Goal: Information Seeking & Learning: Understand process/instructions

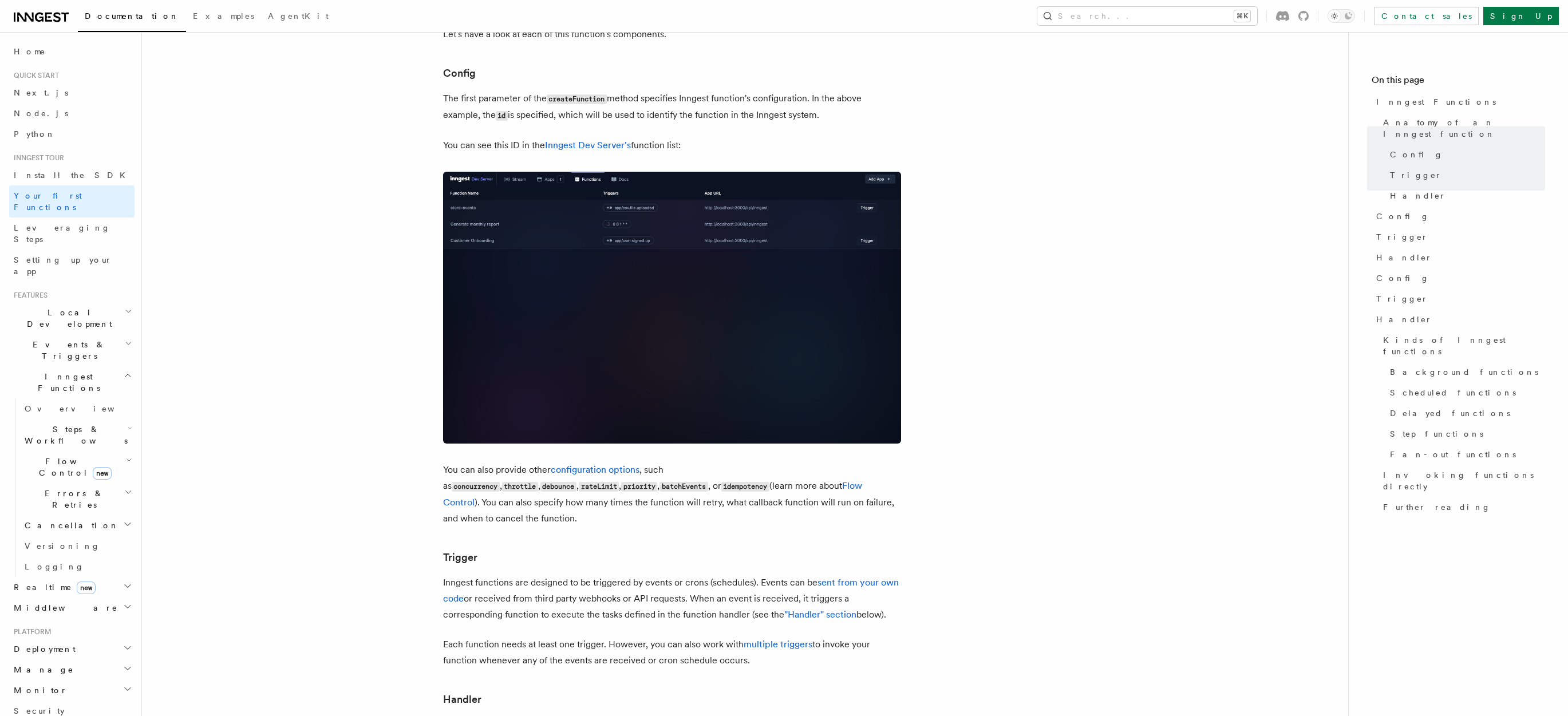
scroll to position [699, 0]
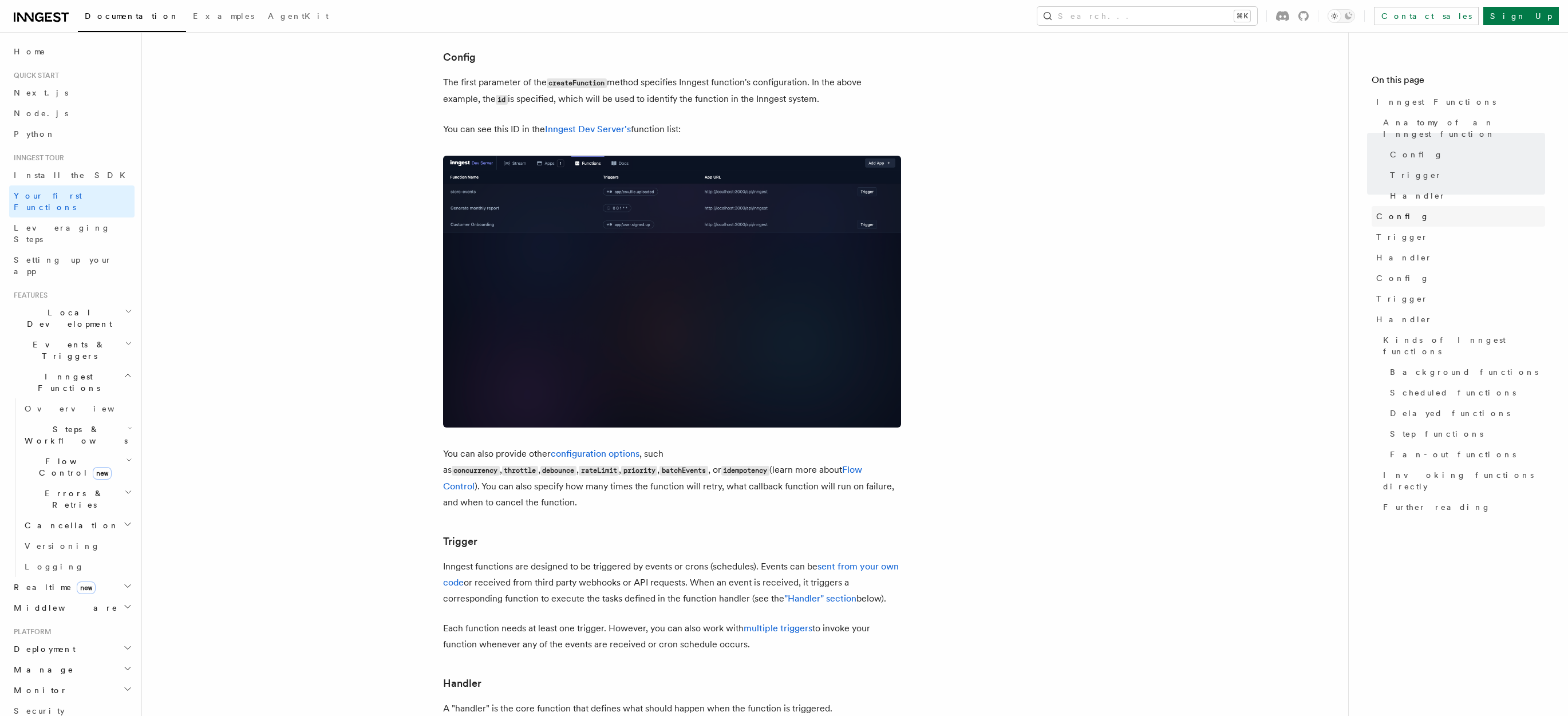
click at [1393, 211] on span "Config" at bounding box center [1403, 216] width 53 height 11
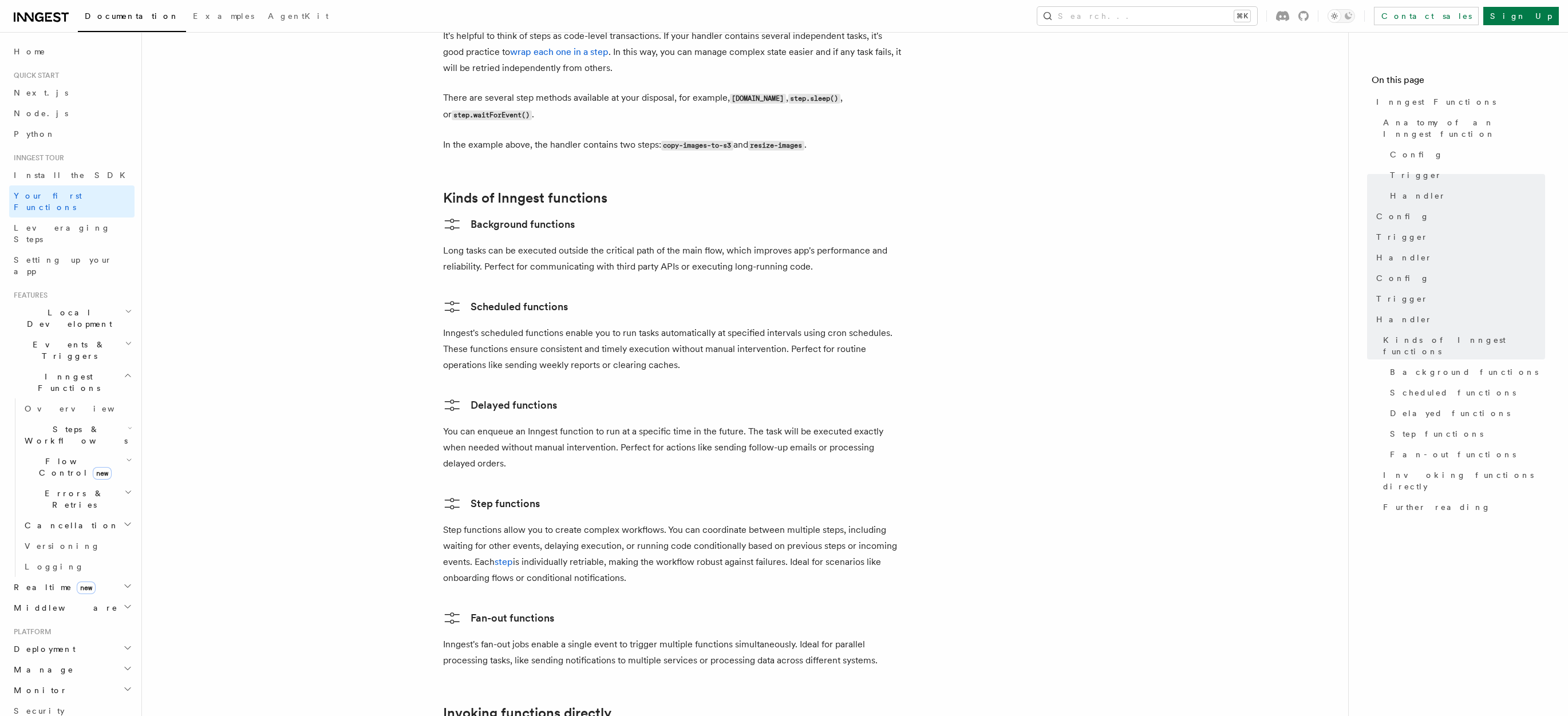
scroll to position [1665, 0]
click at [496, 395] on link "Delayed functions" at bounding box center [499, 404] width 114 height 18
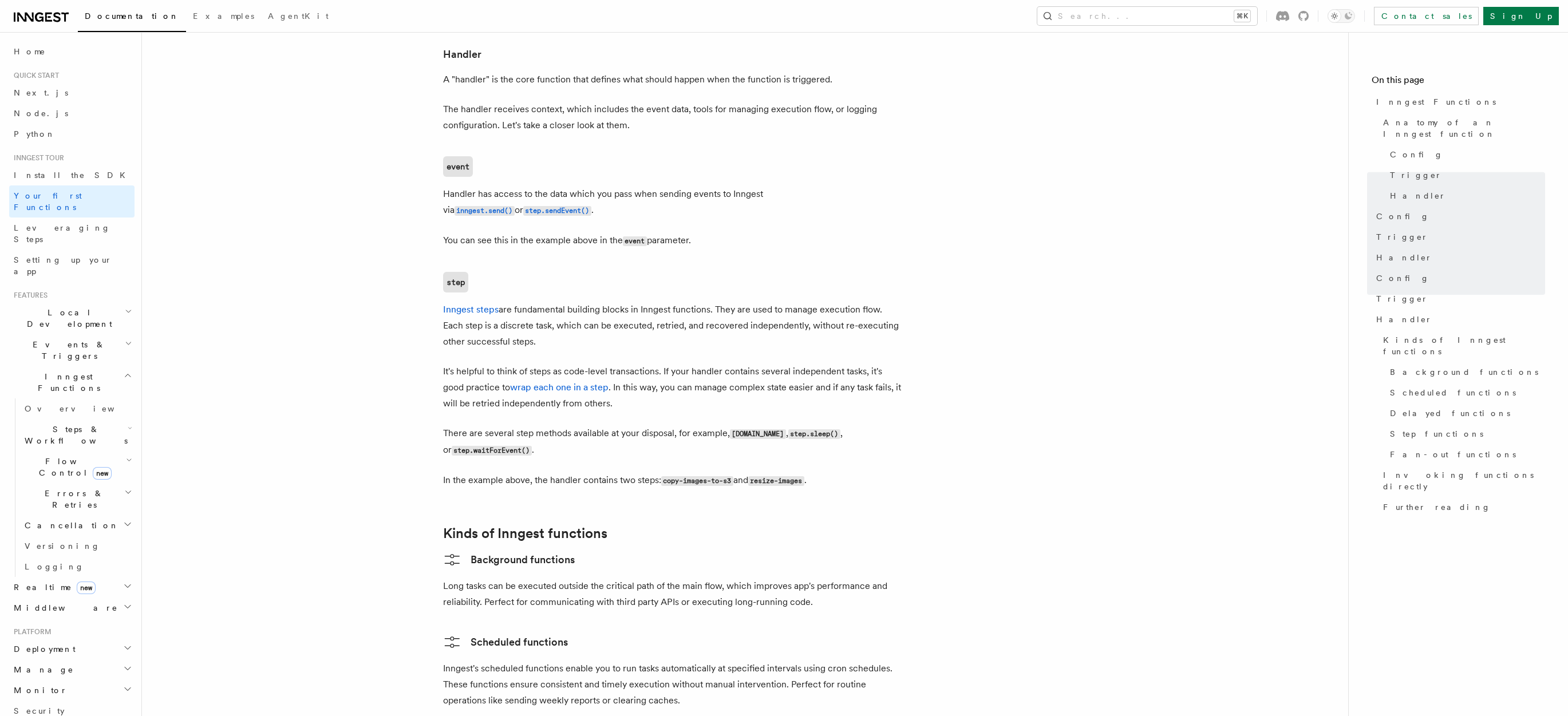
scroll to position [1331, 0]
click at [1402, 149] on span "Config" at bounding box center [1417, 154] width 53 height 11
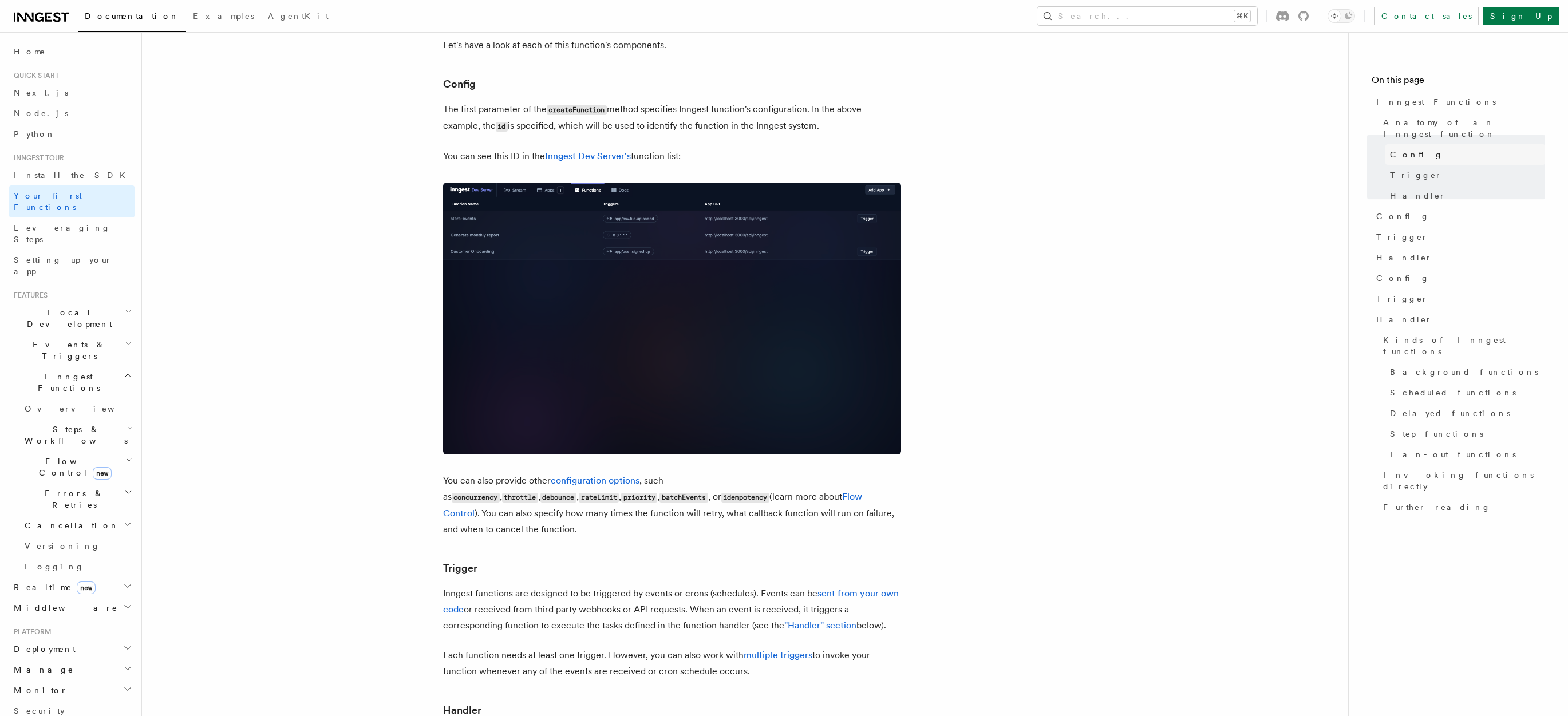
scroll to position [660, 0]
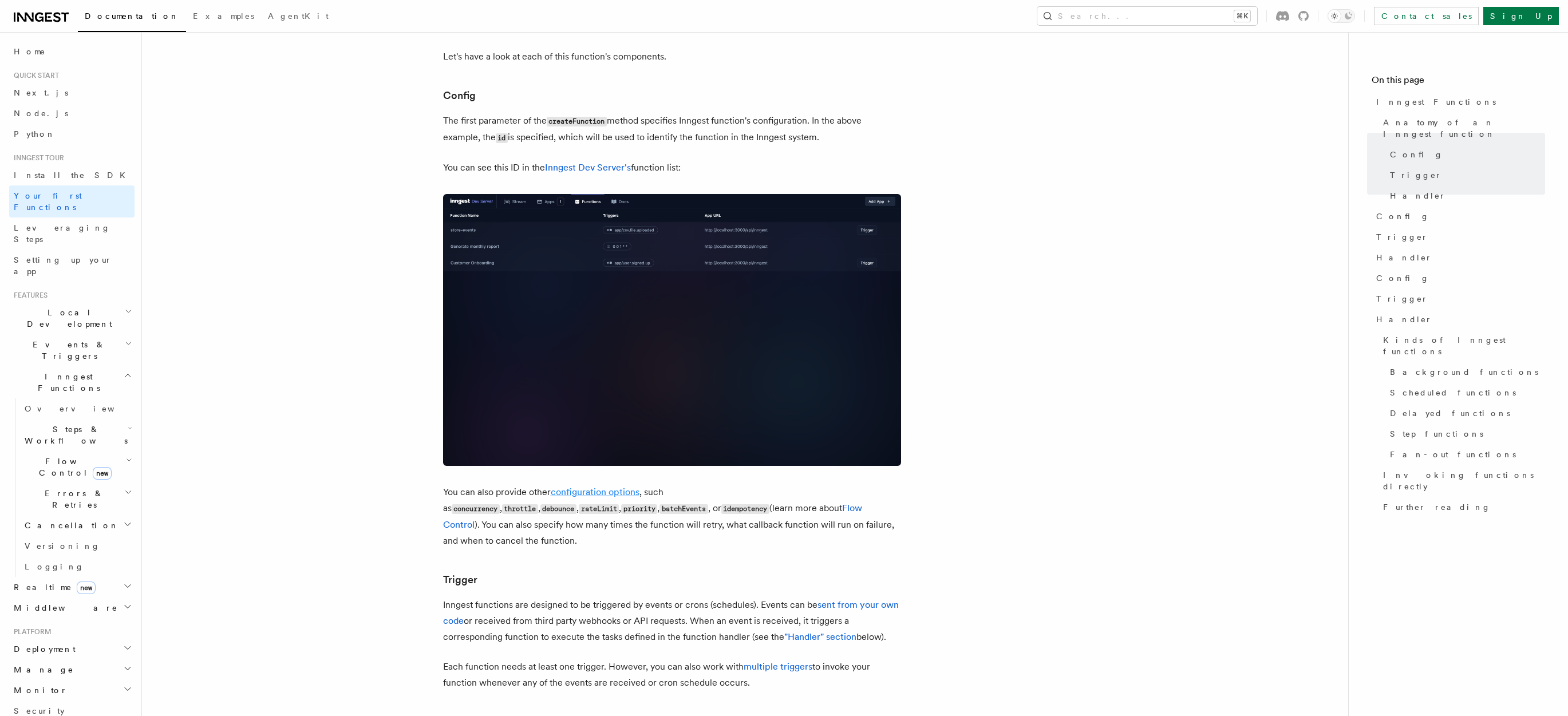
click at [598, 486] on link "configuration options" at bounding box center [595, 492] width 89 height 11
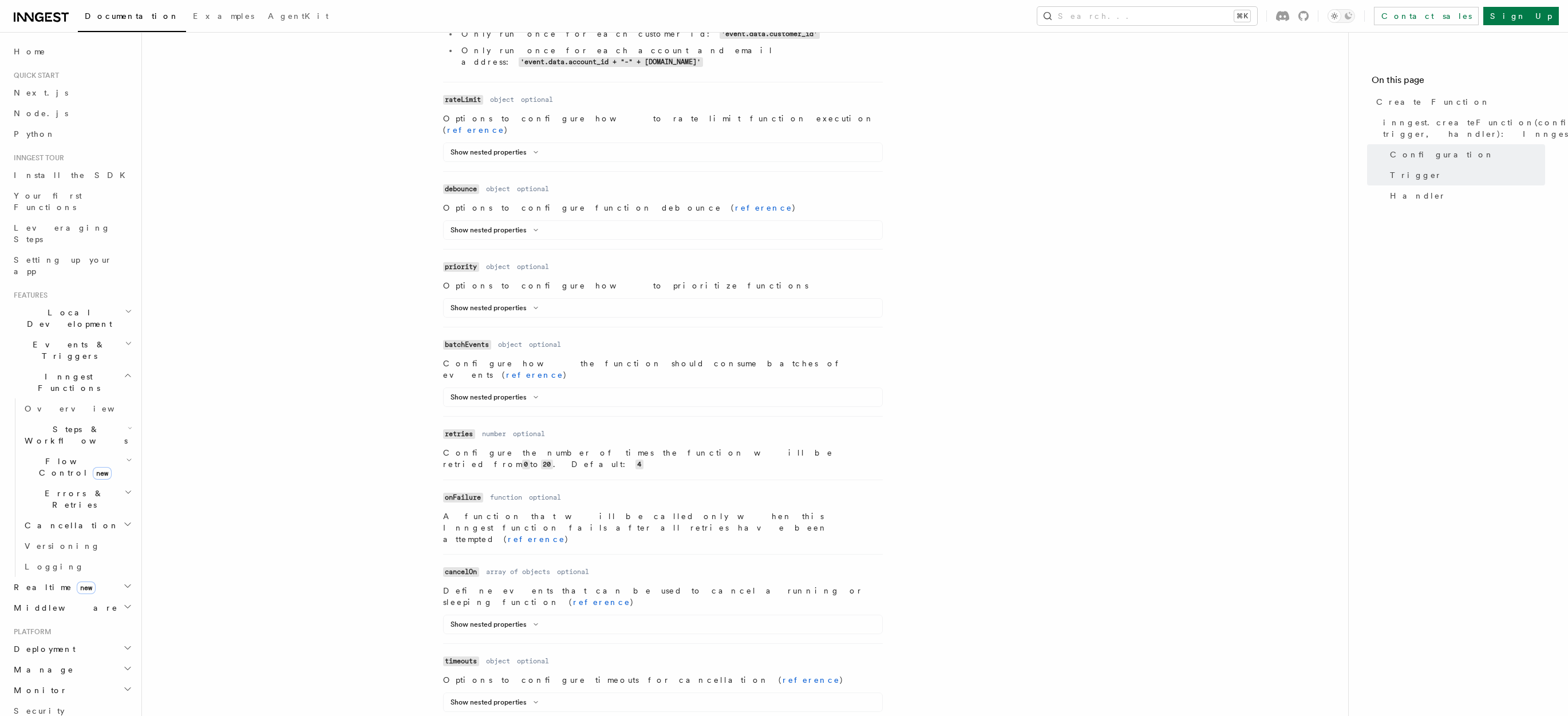
scroll to position [852, 0]
